Goal: Obtain resource: Obtain resource

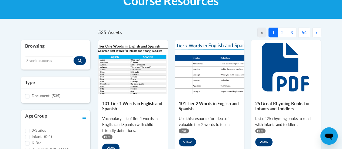
scroll to position [81, 0]
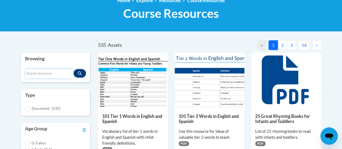
click at [34, 74] on input "Search resources" at bounding box center [49, 73] width 48 height 9
type input "ecosystem"
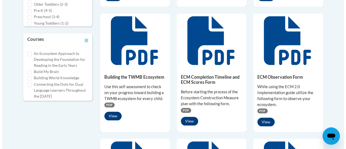
scroll to position [243, 0]
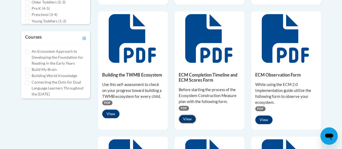
click at [188, 119] on button "View" at bounding box center [187, 119] width 17 height 9
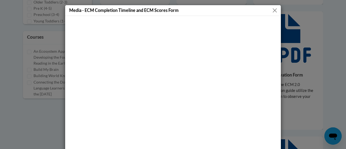
click at [278, 12] on div "Media - ECM Completion Timeline and ECM Scores Form" at bounding box center [173, 10] width 216 height 11
click at [271, 11] on button "Close" at bounding box center [274, 10] width 7 height 7
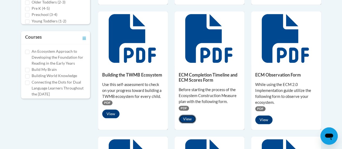
click at [190, 122] on button "View" at bounding box center [187, 119] width 17 height 9
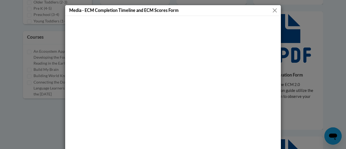
scroll to position [0, 0]
click at [271, 11] on button "Close" at bounding box center [274, 10] width 7 height 7
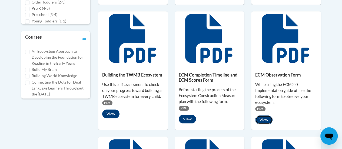
click at [266, 116] on button "View" at bounding box center [263, 119] width 17 height 9
